Goal: Task Accomplishment & Management: Complete application form

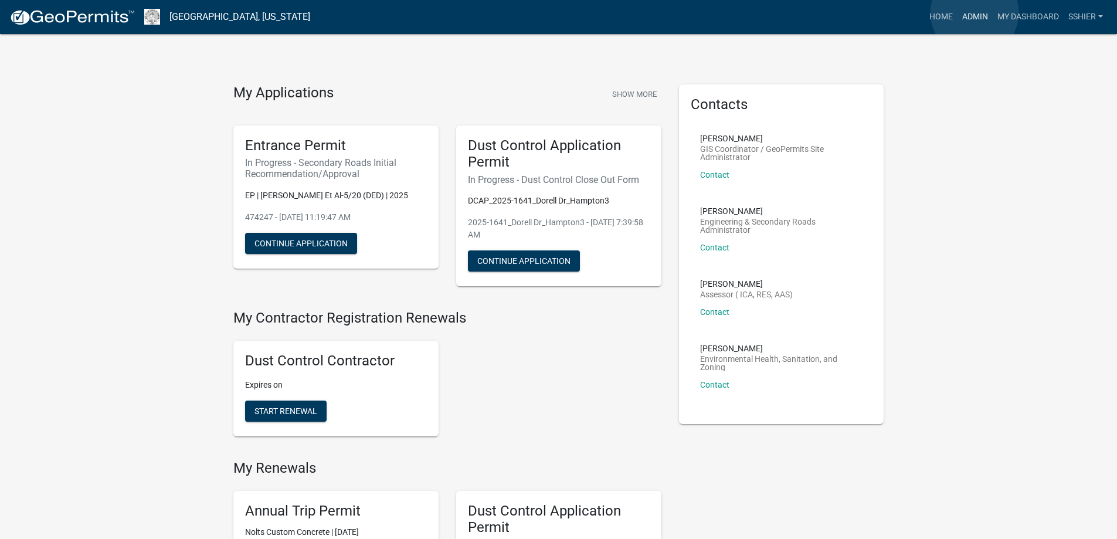
click at [974, 13] on link "Admin" at bounding box center [974, 17] width 35 height 22
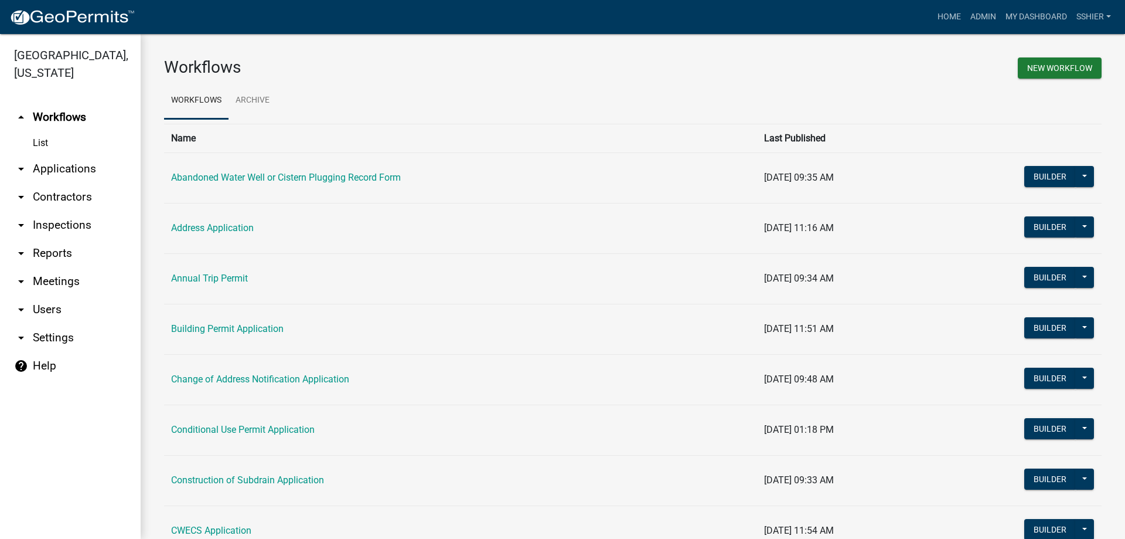
click at [48, 156] on link "arrow_drop_down Applications" at bounding box center [70, 169] width 141 height 28
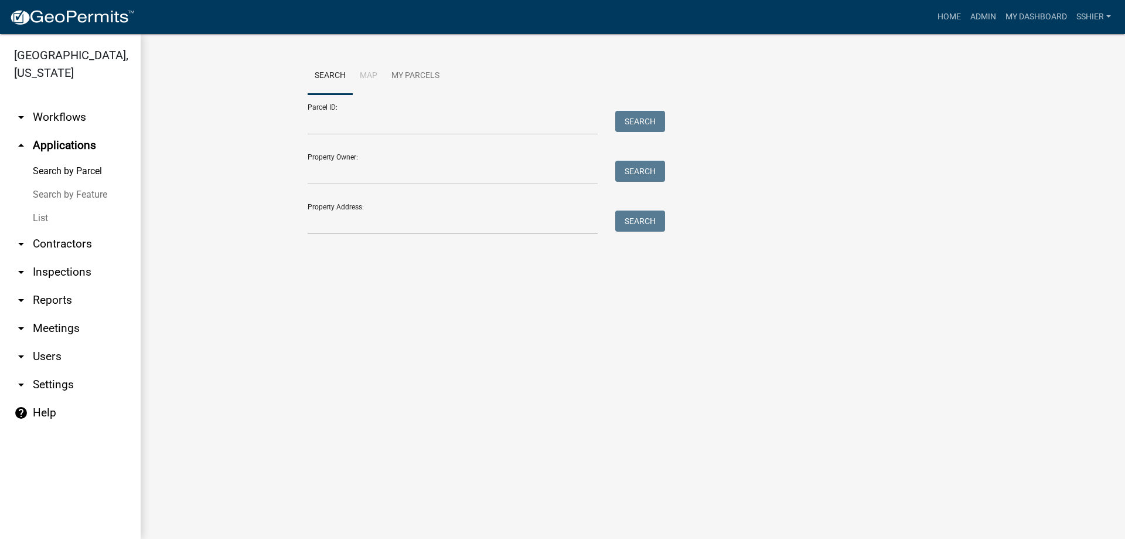
click at [40, 206] on link "List" at bounding box center [70, 217] width 141 height 23
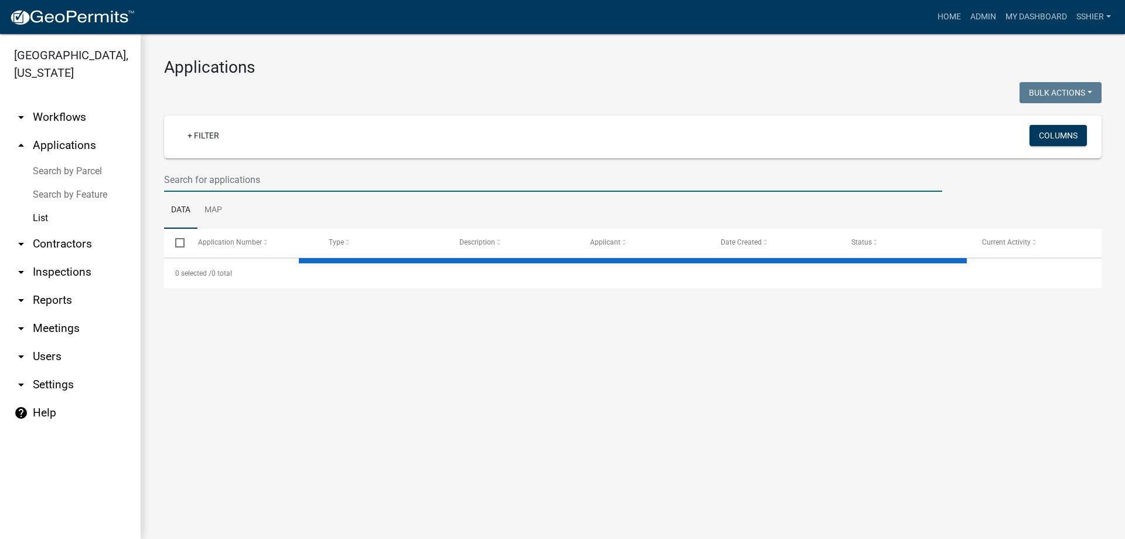
click at [233, 177] on input "text" at bounding box center [553, 180] width 778 height 24
select select "3: 100"
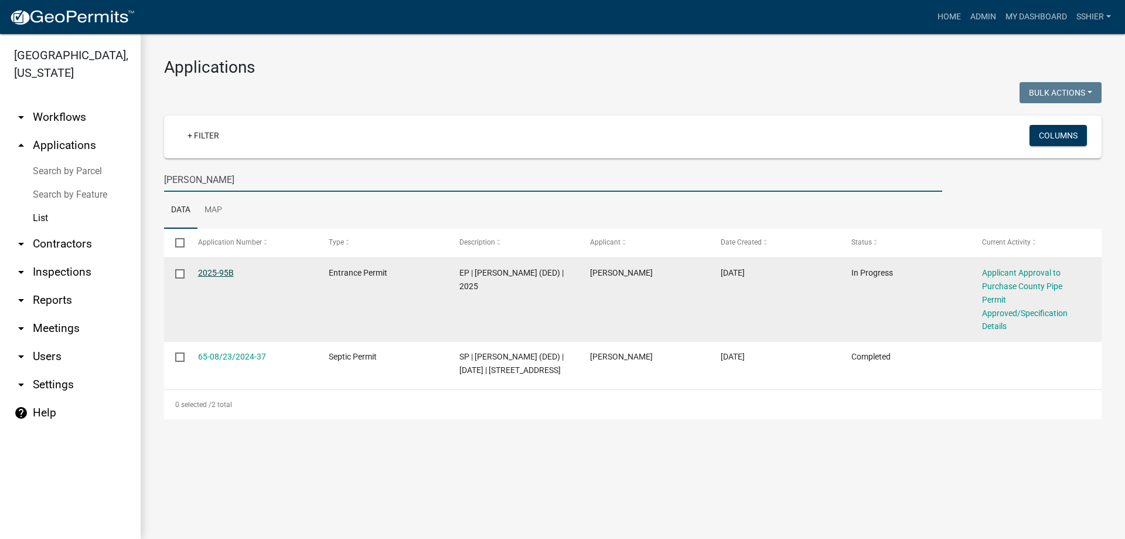
type input "[PERSON_NAME]"
click at [222, 274] on link "2025-95B" at bounding box center [216, 272] width 36 height 9
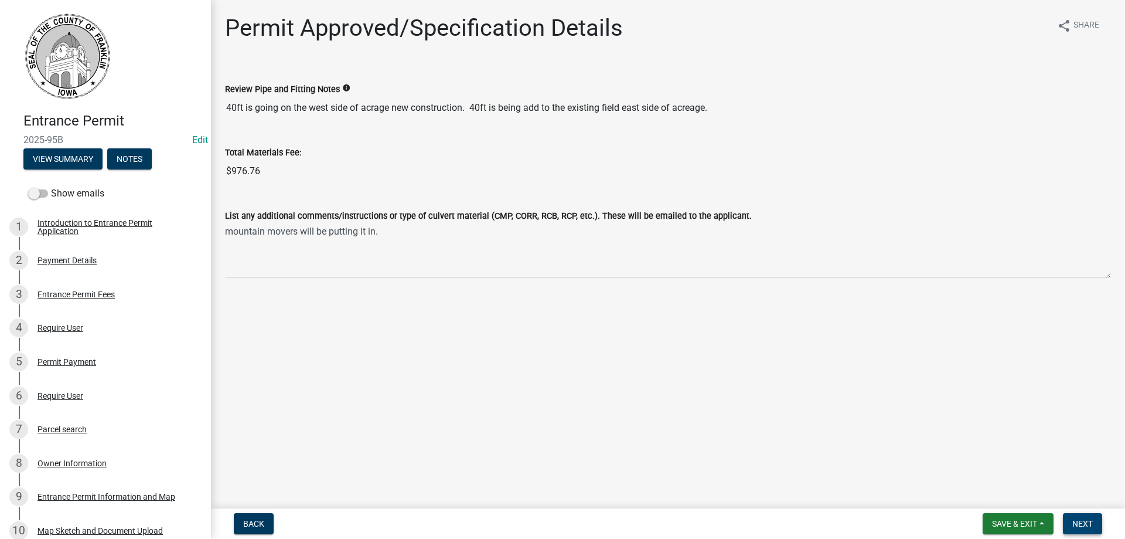
click at [1077, 522] on span "Next" at bounding box center [1083, 523] width 21 height 9
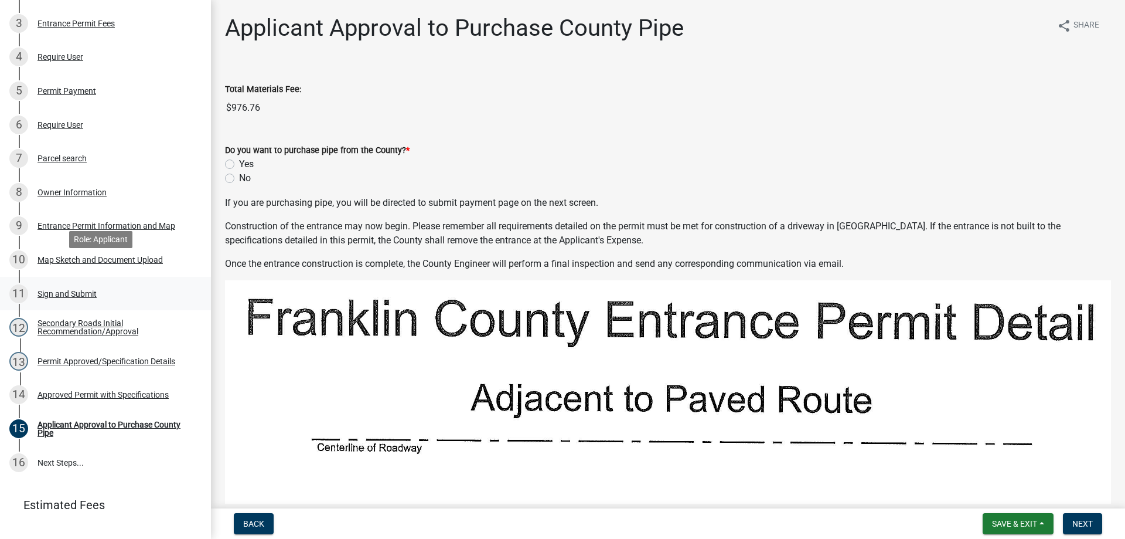
scroll to position [293, 0]
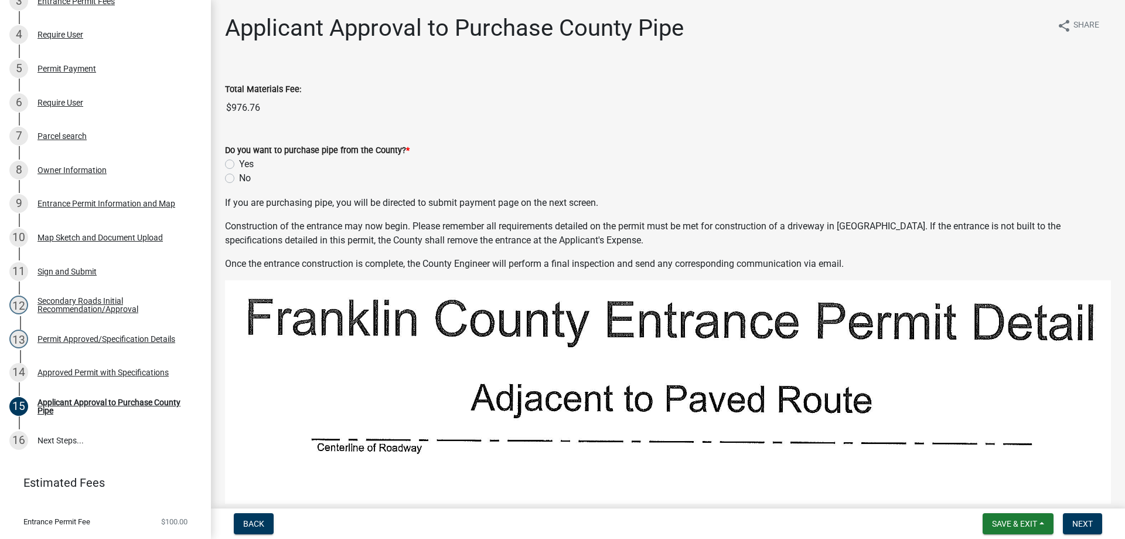
click at [239, 162] on label "Yes" at bounding box center [246, 164] width 15 height 14
click at [239, 162] on input "Yes" at bounding box center [243, 161] width 8 height 8
radio input "true"
click at [1084, 527] on span "Next" at bounding box center [1083, 523] width 21 height 9
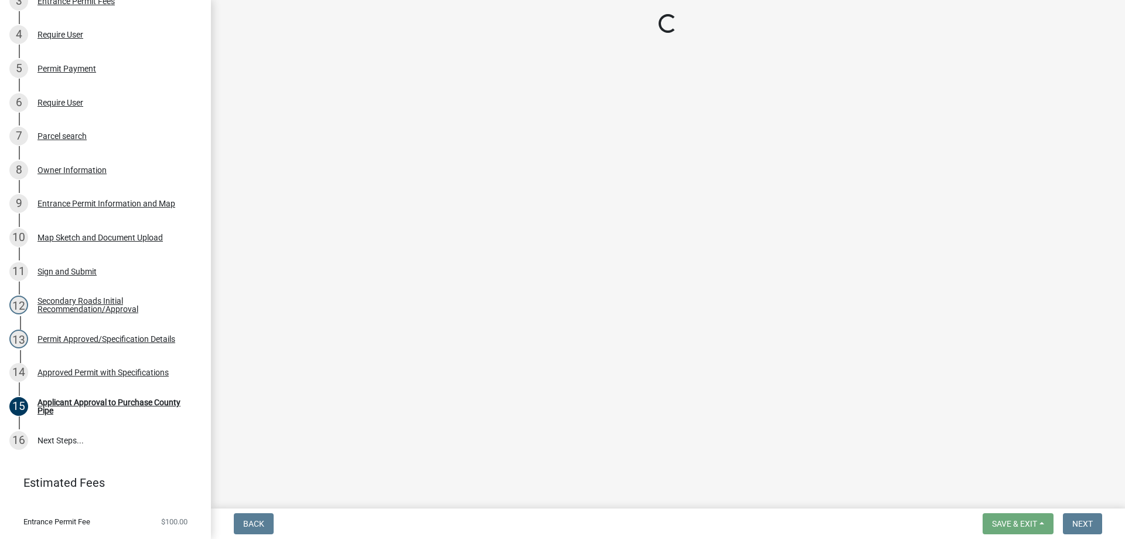
scroll to position [360, 0]
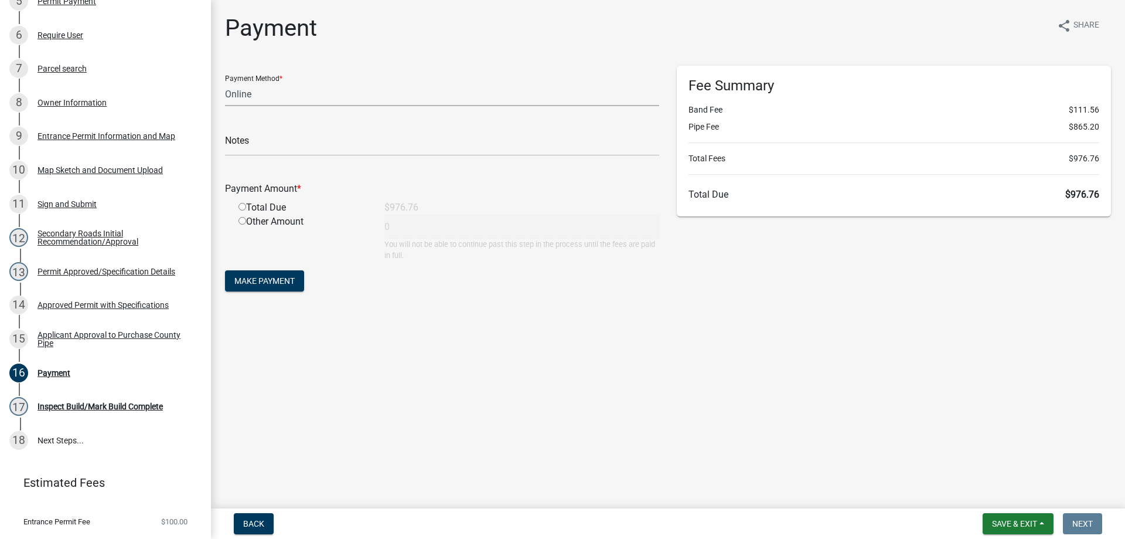
click at [260, 96] on select "Credit Card POS Check Cash Online" at bounding box center [442, 94] width 434 height 24
select select "1: 0"
click at [225, 82] on select "Credit Card POS Check Cash Online" at bounding box center [442, 94] width 434 height 24
click at [239, 151] on input "text" at bounding box center [442, 144] width 434 height 24
type input "3991"
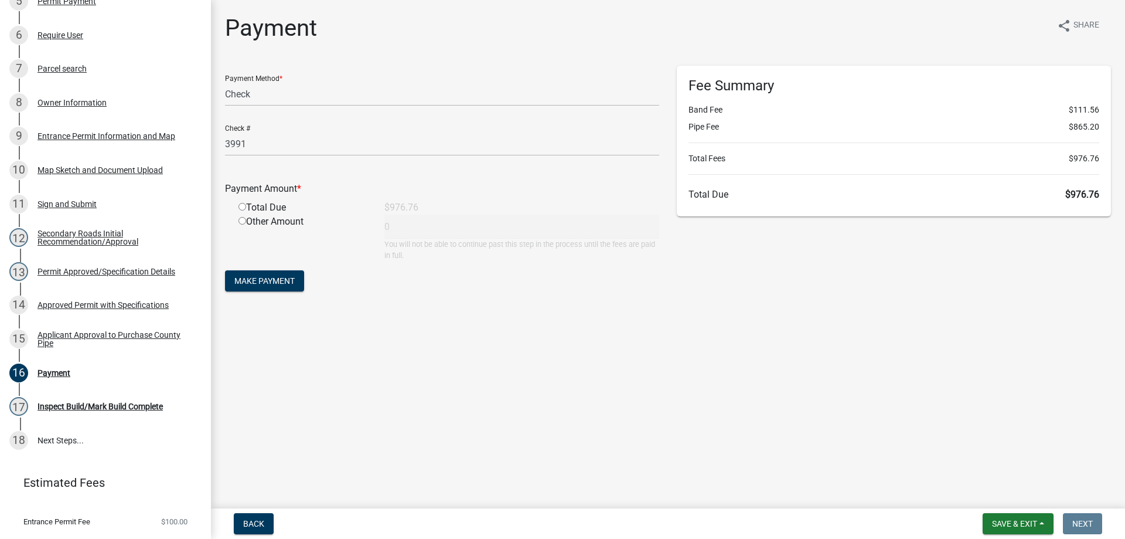
drag, startPoint x: 245, startPoint y: 208, endPoint x: 249, endPoint y: 216, distance: 9.2
click at [246, 208] on input "radio" at bounding box center [243, 207] width 8 height 8
radio input "true"
type input "976.76"
click at [283, 276] on span "Make Payment" at bounding box center [264, 280] width 60 height 9
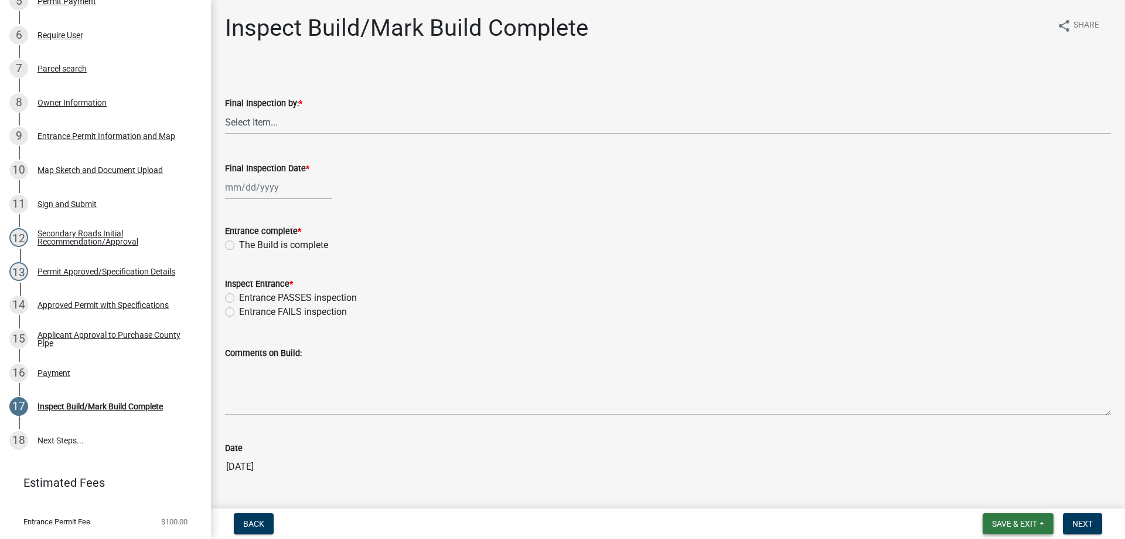
click at [1011, 526] on span "Save & Exit" at bounding box center [1014, 523] width 45 height 9
click at [977, 457] on button "Save" at bounding box center [1007, 465] width 94 height 28
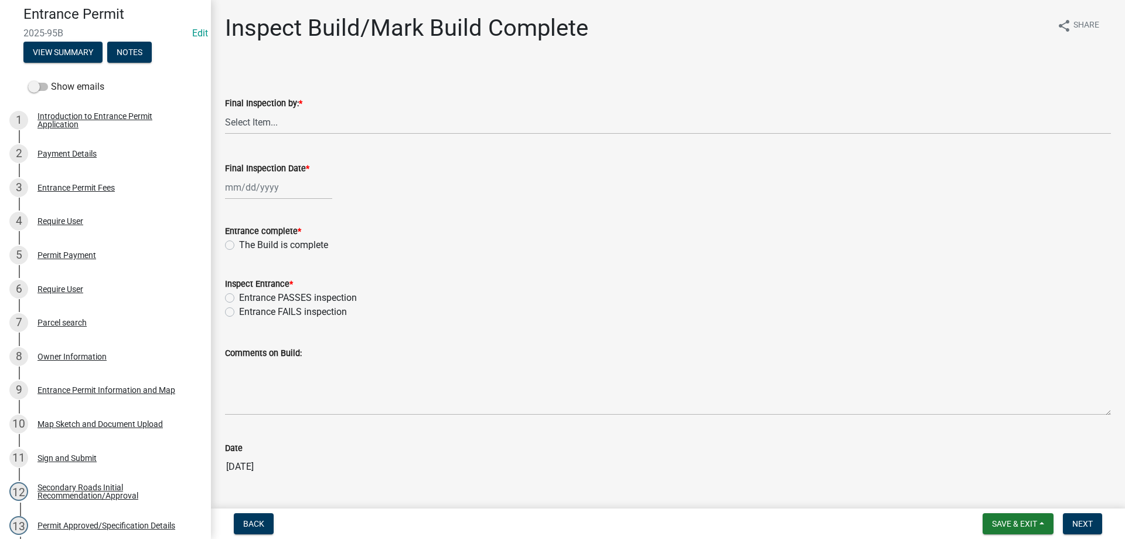
scroll to position [0, 0]
